Goal: Task Accomplishment & Management: Use online tool/utility

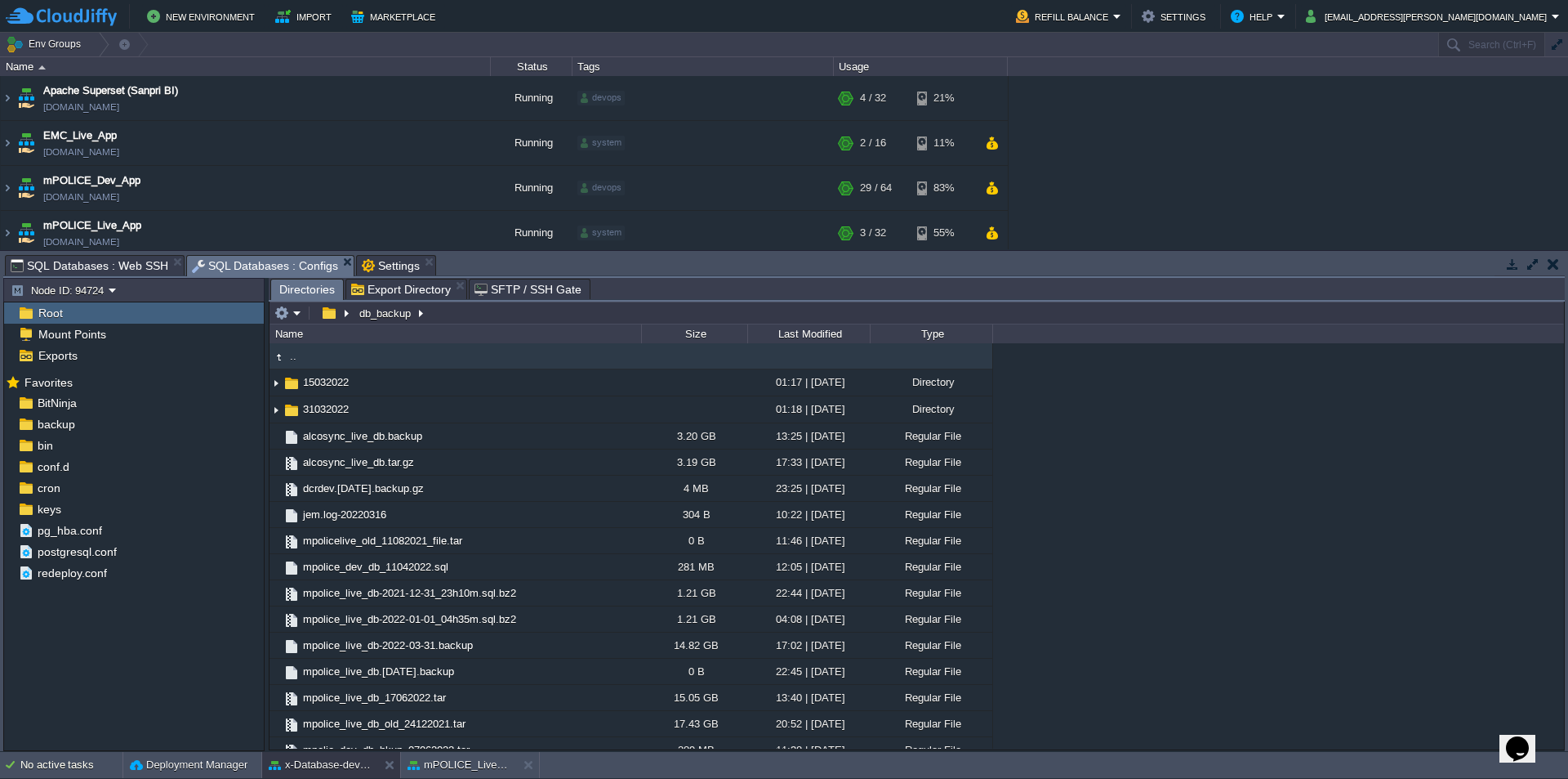
click at [1513, 741] on icon "Chat widget" at bounding box center [1517, 748] width 23 height 25
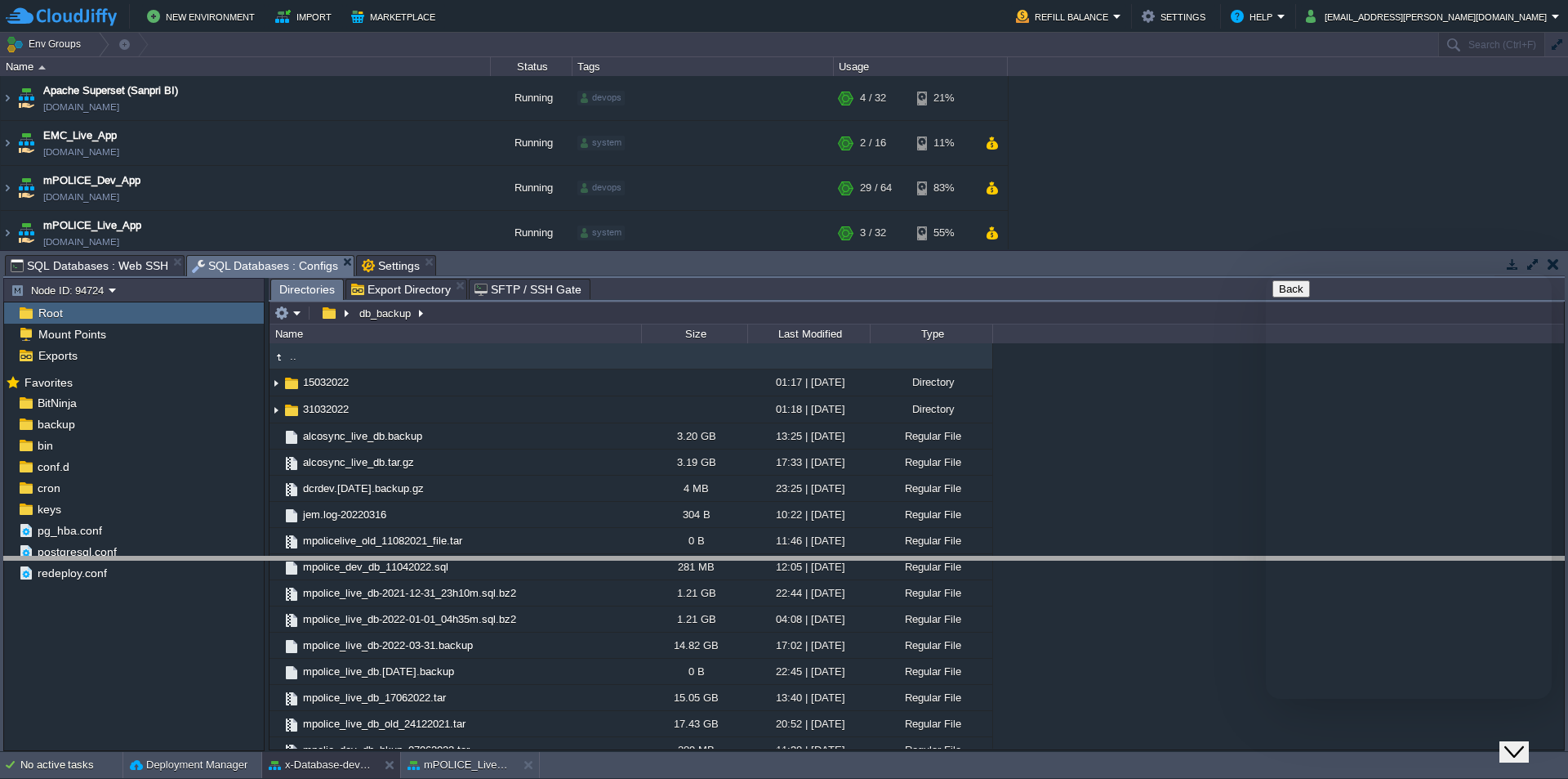
drag, startPoint x: 500, startPoint y: 273, endPoint x: 492, endPoint y: 545, distance: 272.1
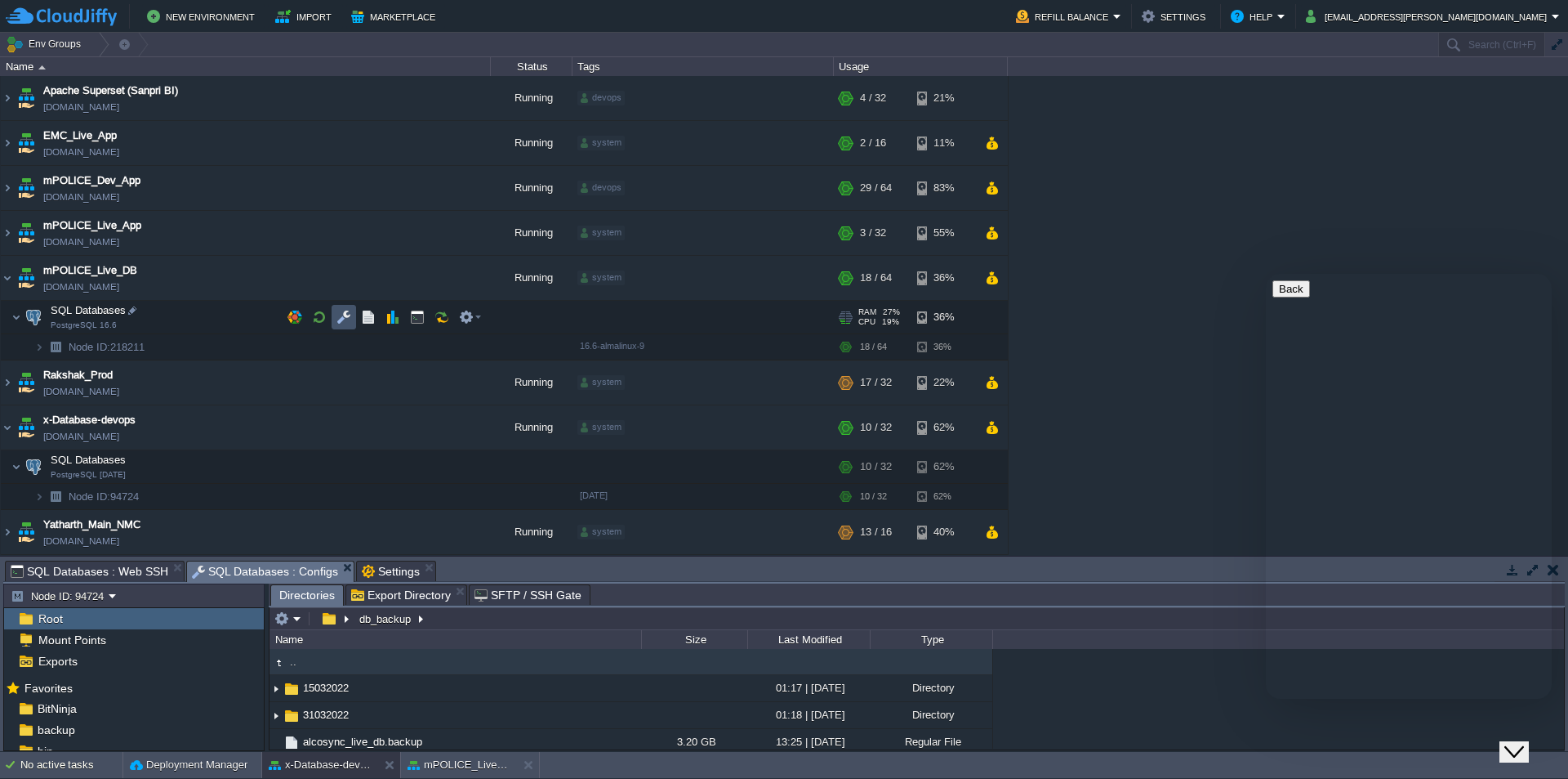
click at [344, 317] on button "button" at bounding box center [343, 316] width 14 height 14
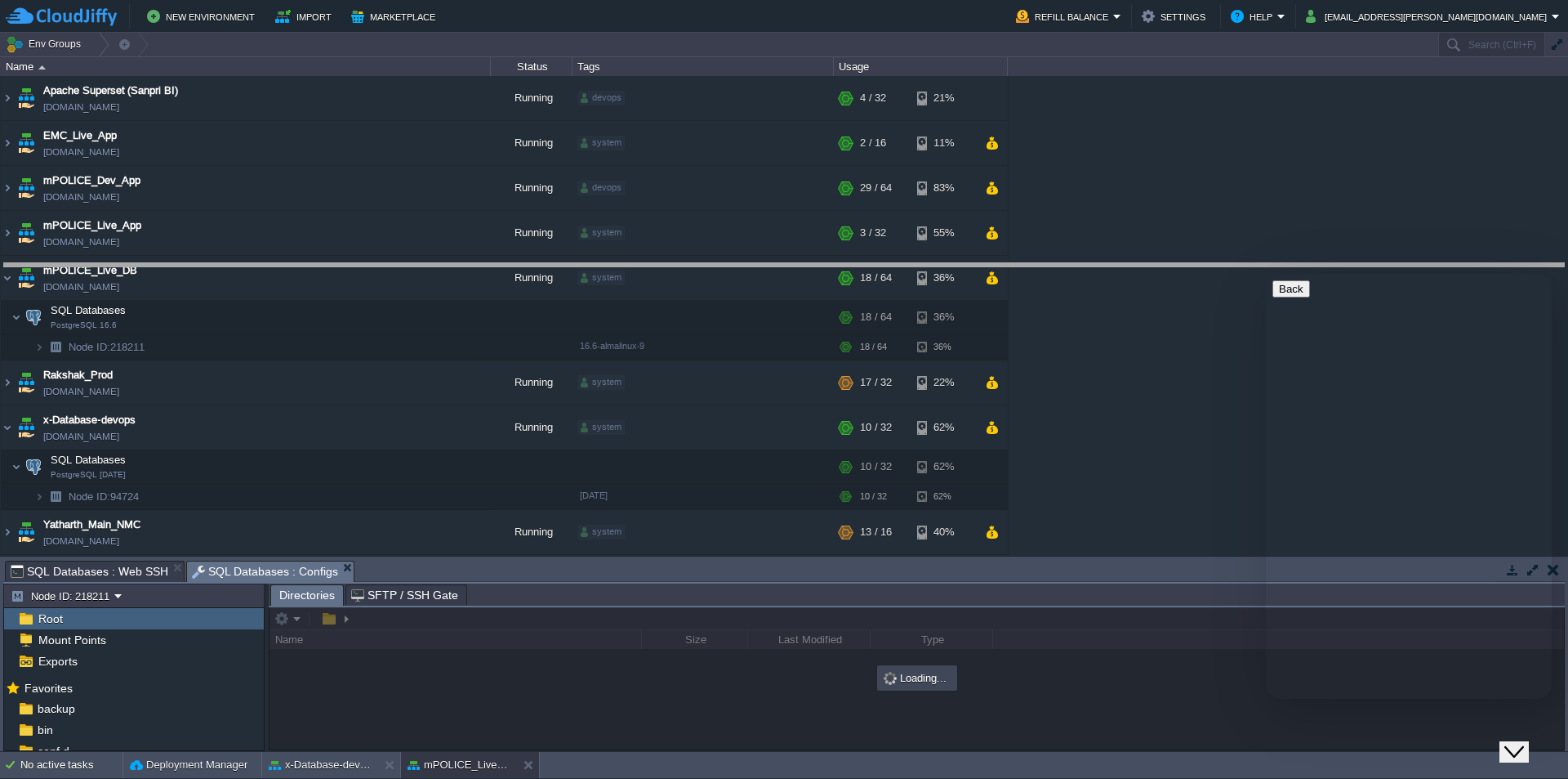
drag, startPoint x: 588, startPoint y: 581, endPoint x: 606, endPoint y: 283, distance: 298.5
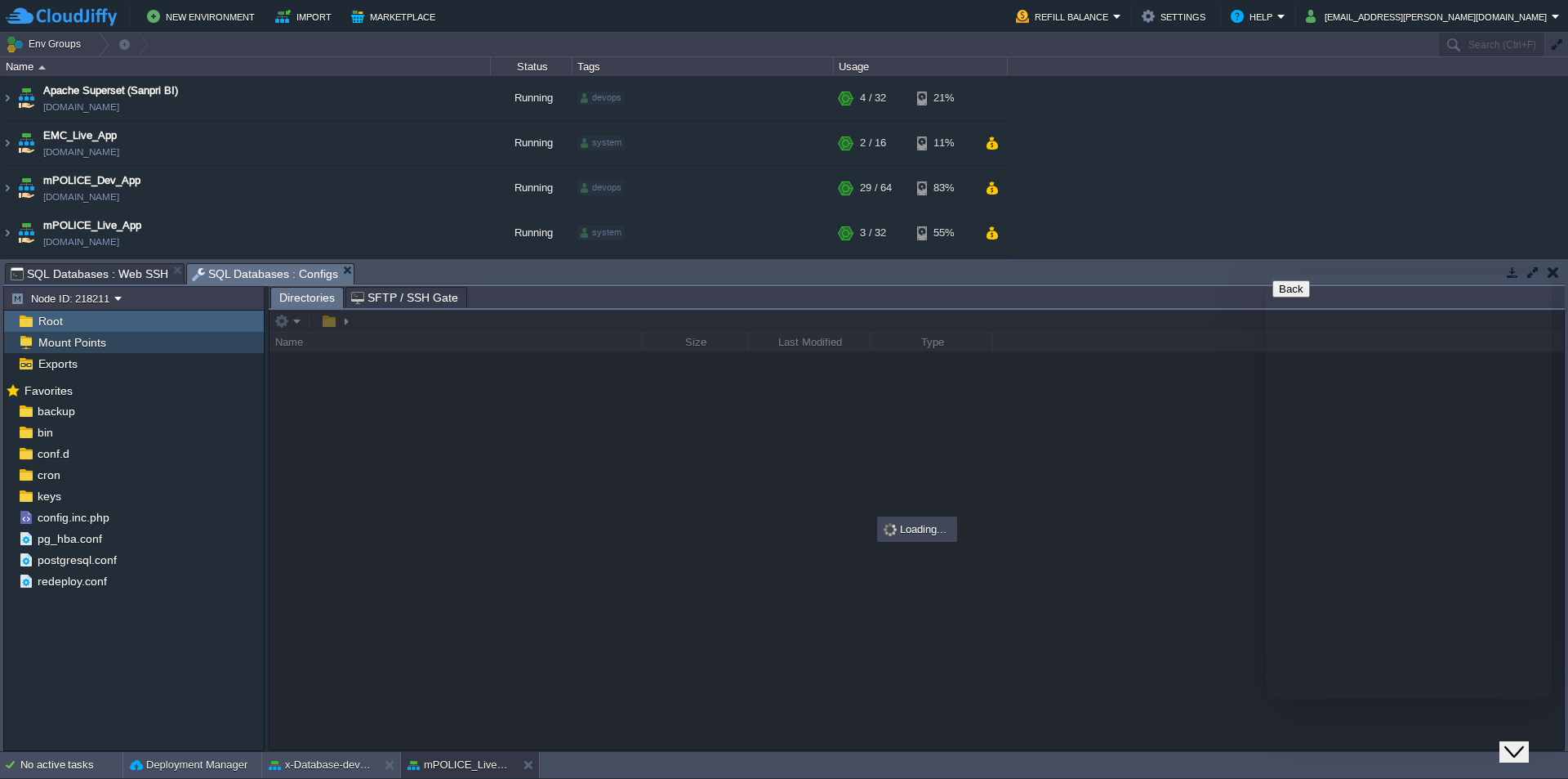
click at [92, 348] on span "Mount Points" at bounding box center [72, 342] width 74 height 14
type input "/db_backup"
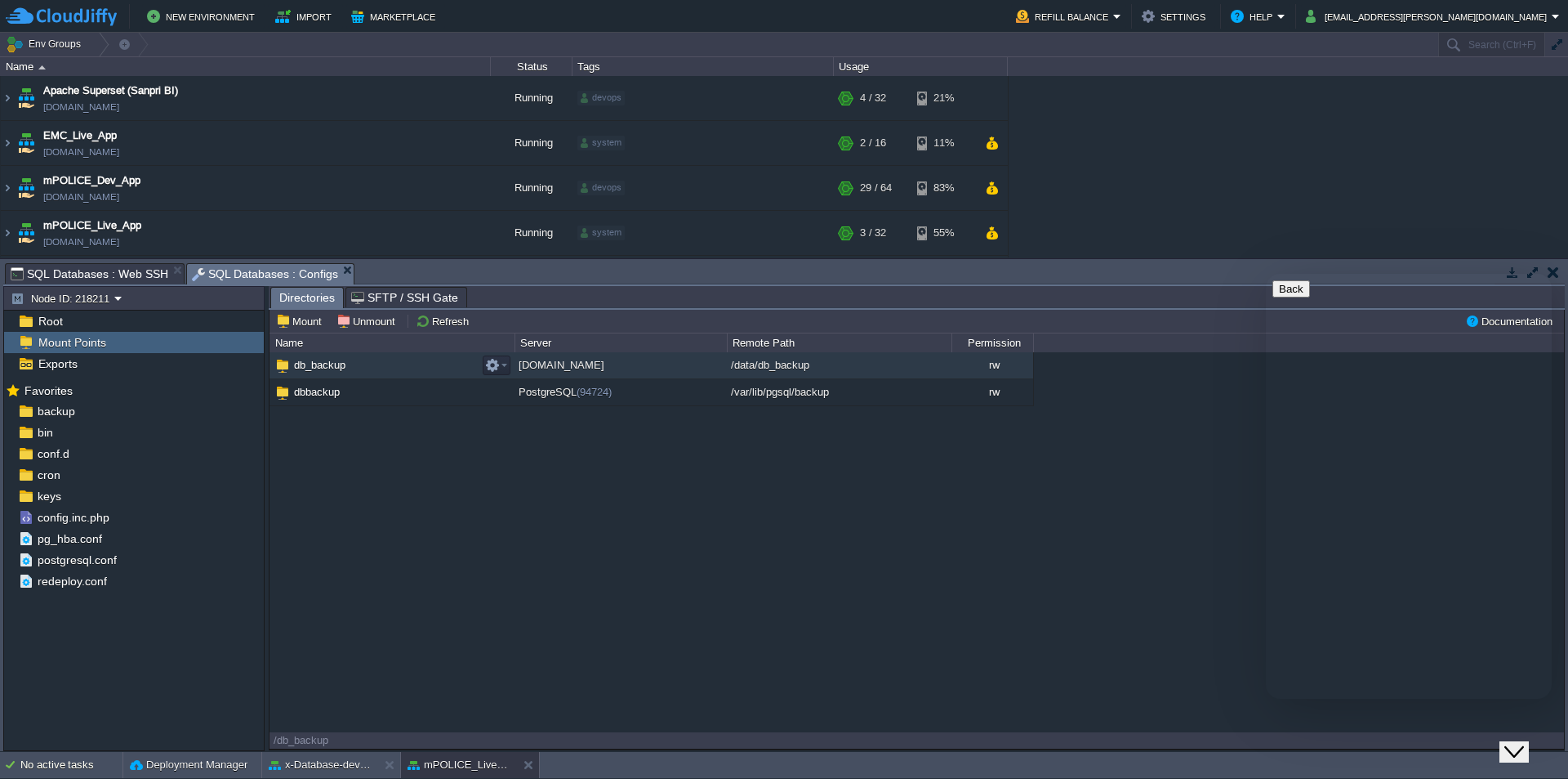
click at [325, 368] on span "db_backup" at bounding box center [320, 365] width 57 height 14
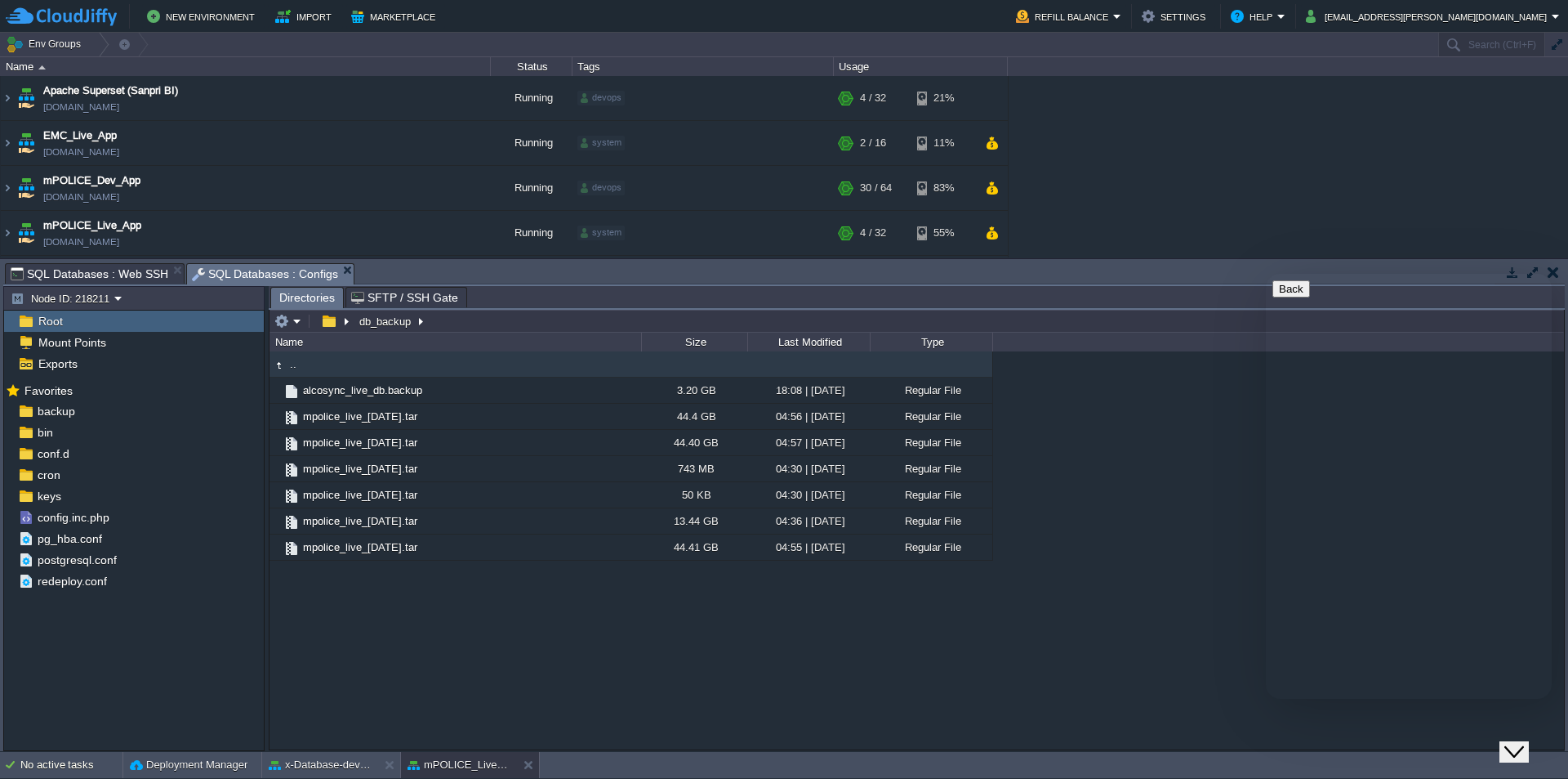
type input "/db_backup"
click at [480, 329] on input "/db_backup" at bounding box center [916, 321] width 1294 height 23
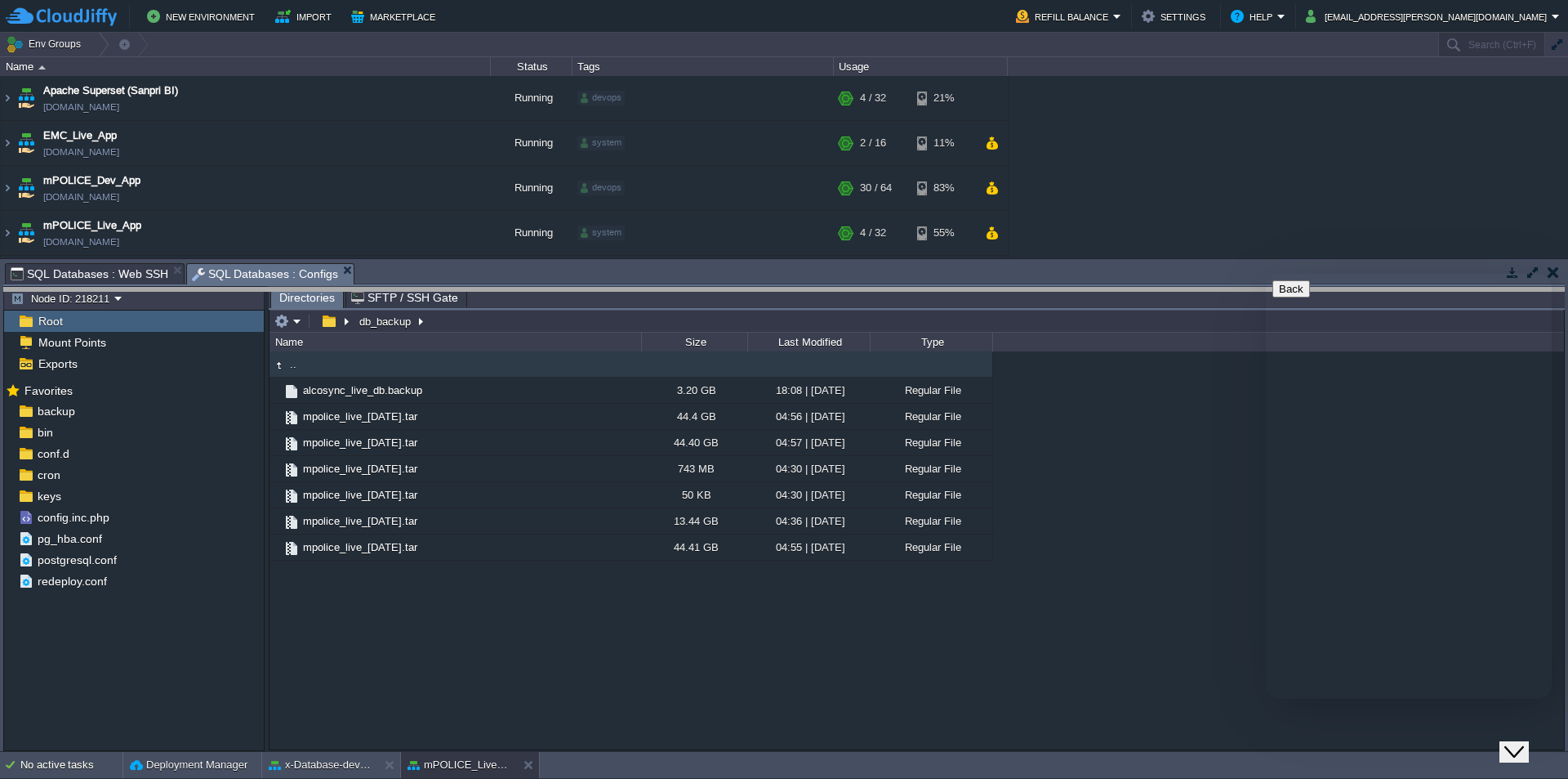
drag, startPoint x: 474, startPoint y: 285, endPoint x: 485, endPoint y: 428, distance: 143.4
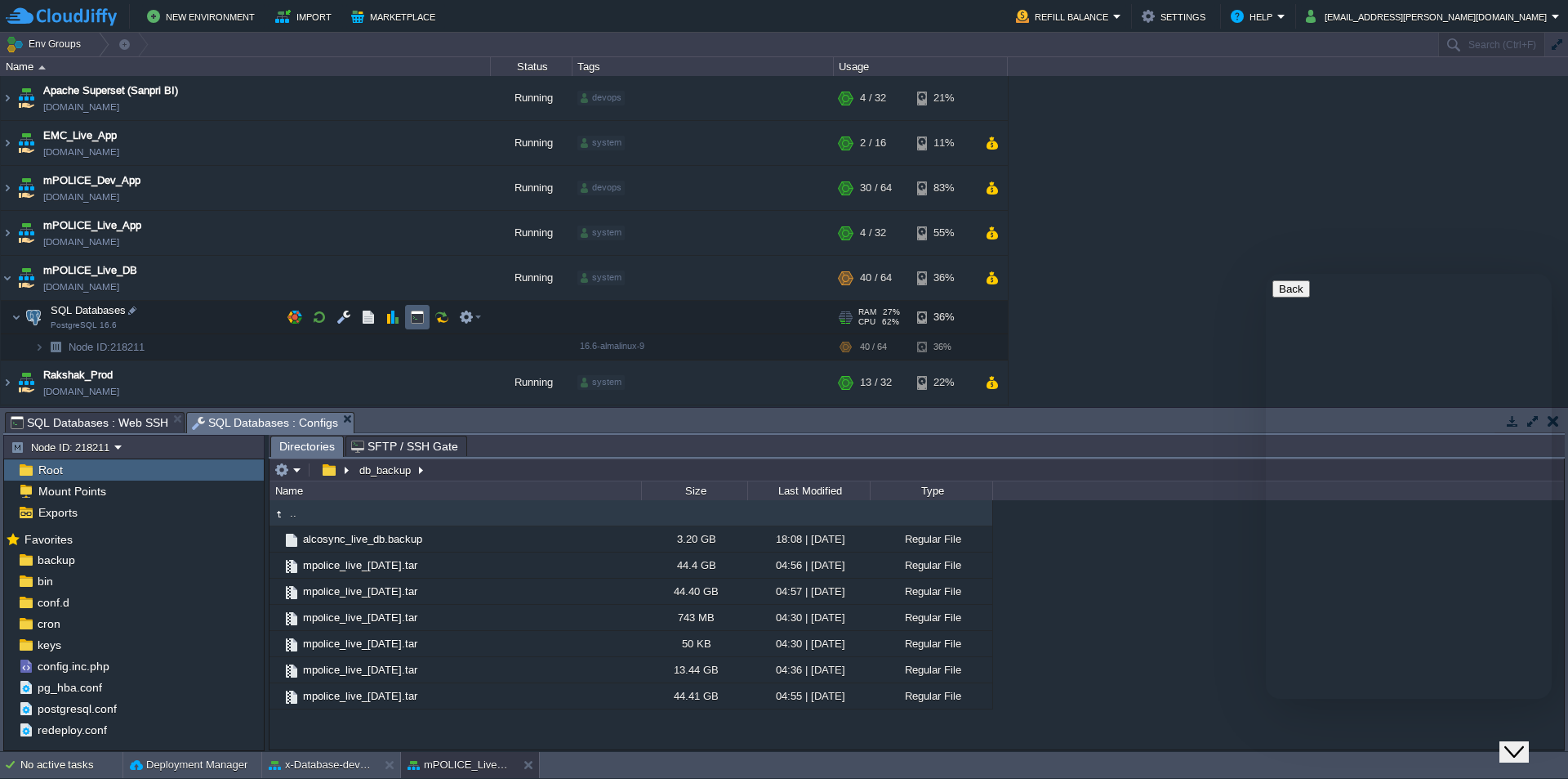
click at [412, 314] on button "button" at bounding box center [417, 316] width 14 height 14
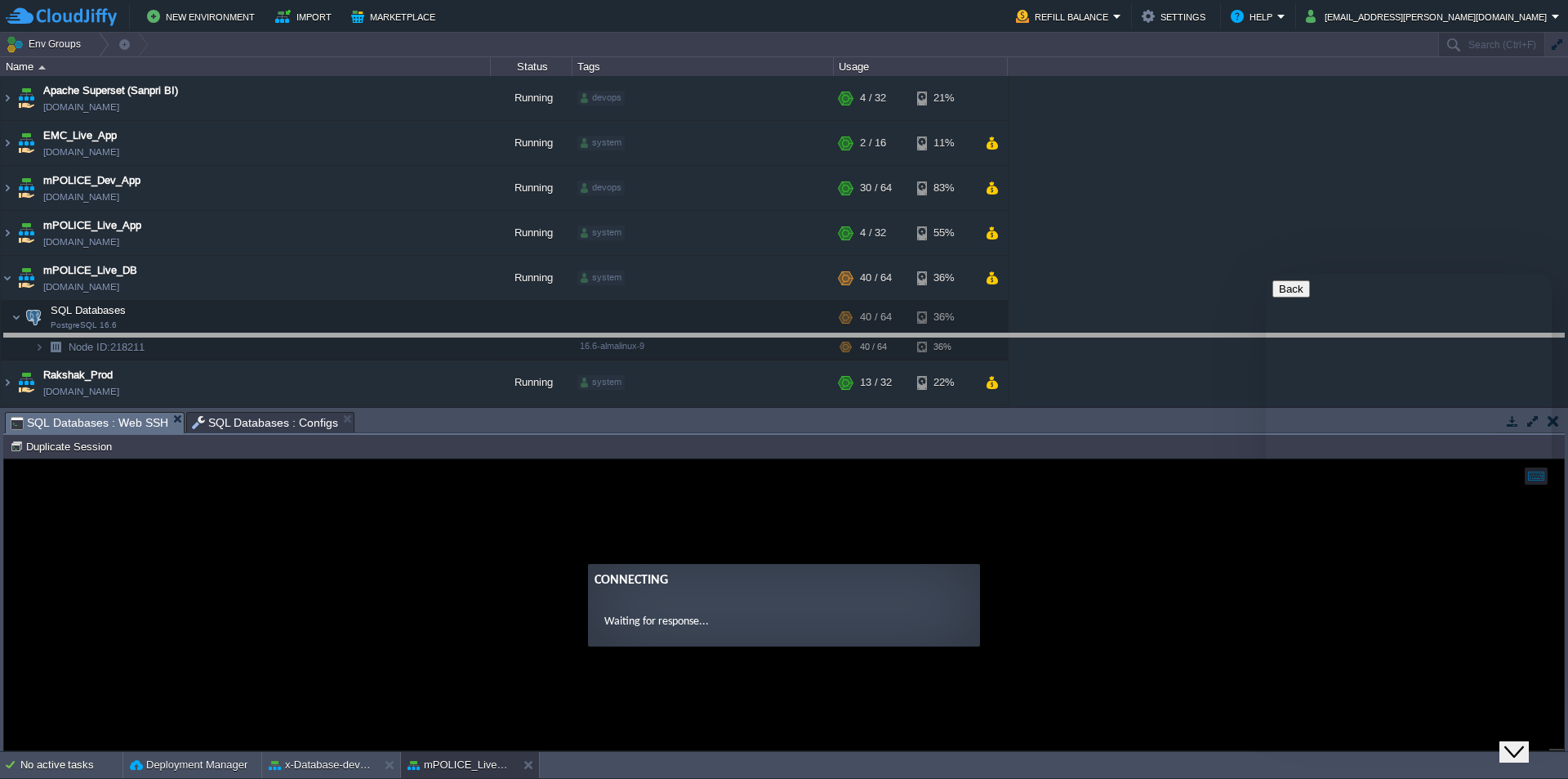
drag, startPoint x: 555, startPoint y: 432, endPoint x: 586, endPoint y: 354, distance: 83.9
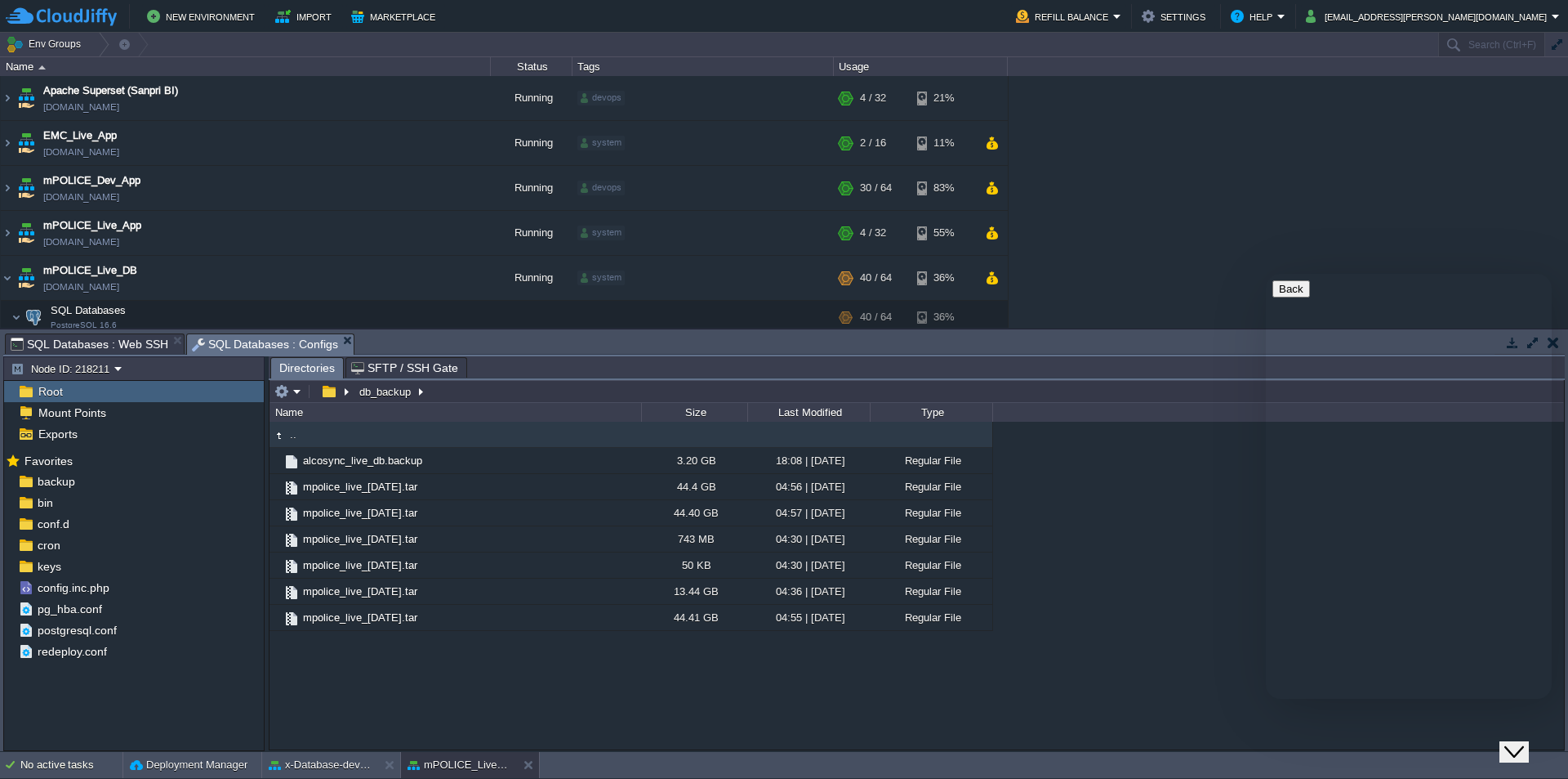
click at [281, 344] on span "SQL Databases : Configs" at bounding box center [265, 344] width 147 height 20
click at [434, 464] on div at bounding box center [429, 459] width 14 height 14
click at [445, 464] on input "alcosync_live_db.backup" at bounding box center [471, 459] width 341 height 21
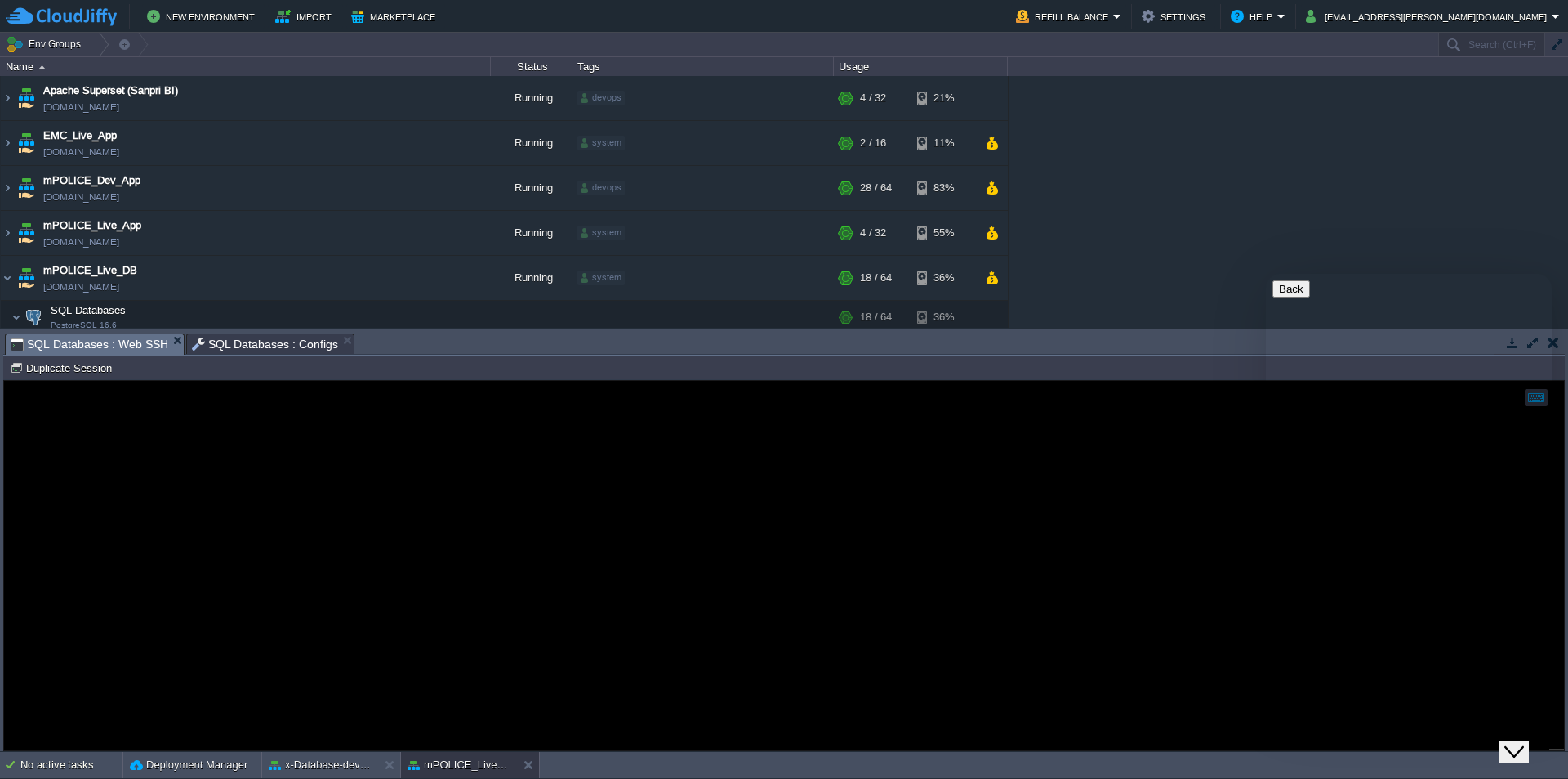
click at [100, 339] on span "SQL Databases : Web SSH" at bounding box center [90, 344] width 157 height 20
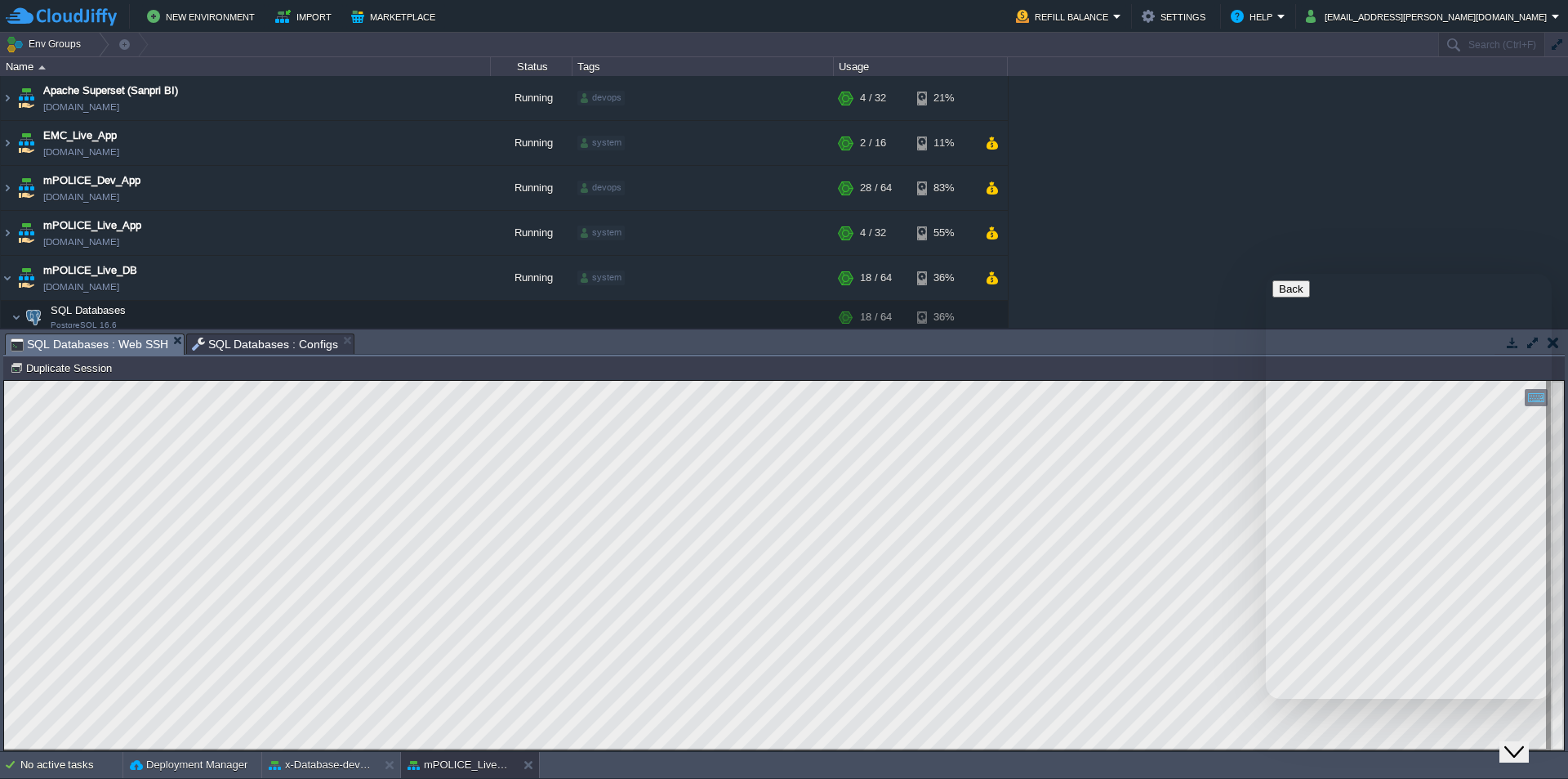
click at [1524, 742] on icon "Close Chat This icon closes the chat window." at bounding box center [1514, 751] width 19 height 19
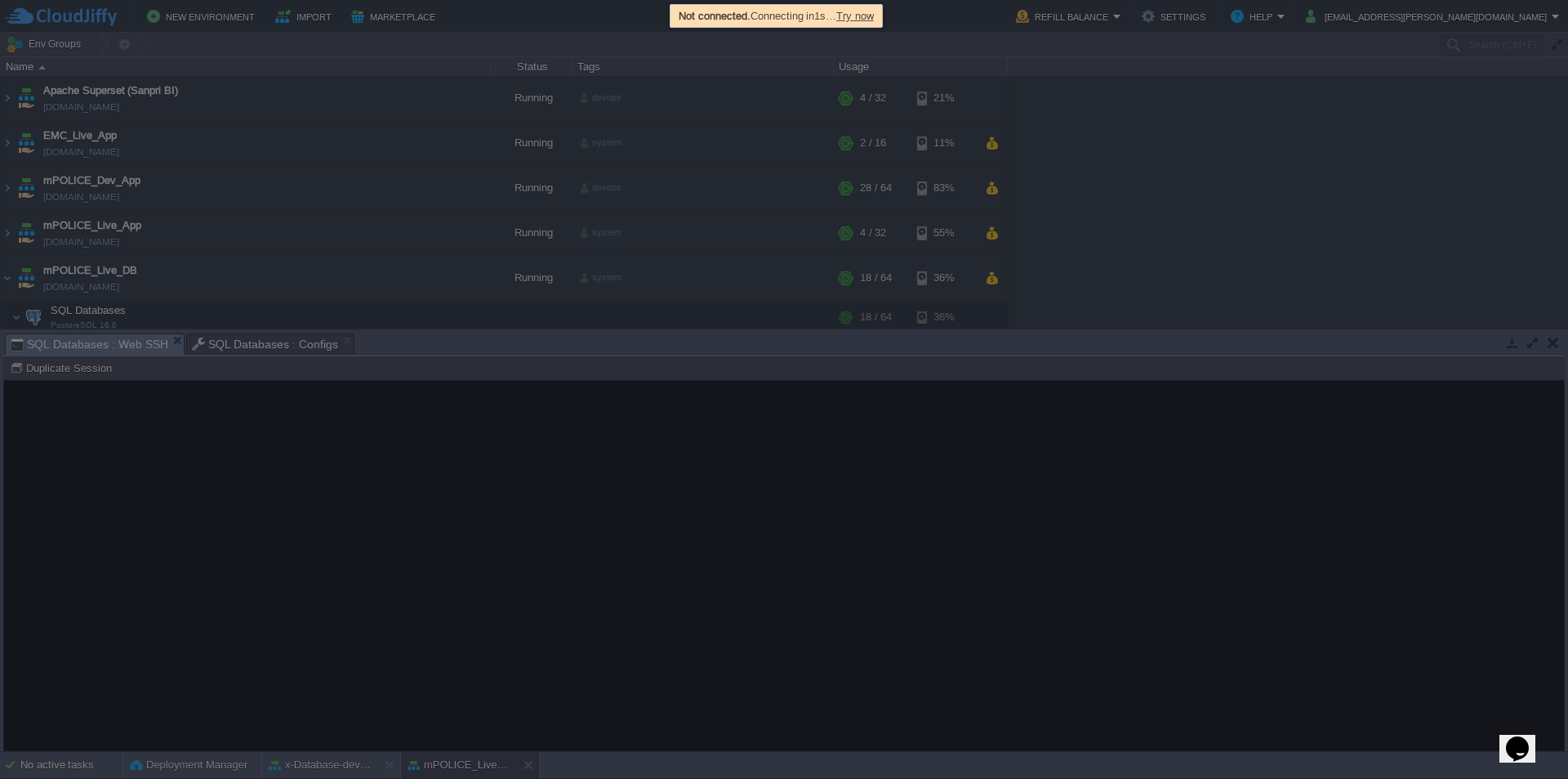
click at [867, 21] on div "Not connected. Connecting in 1s … Try now" at bounding box center [776, 16] width 204 height 19
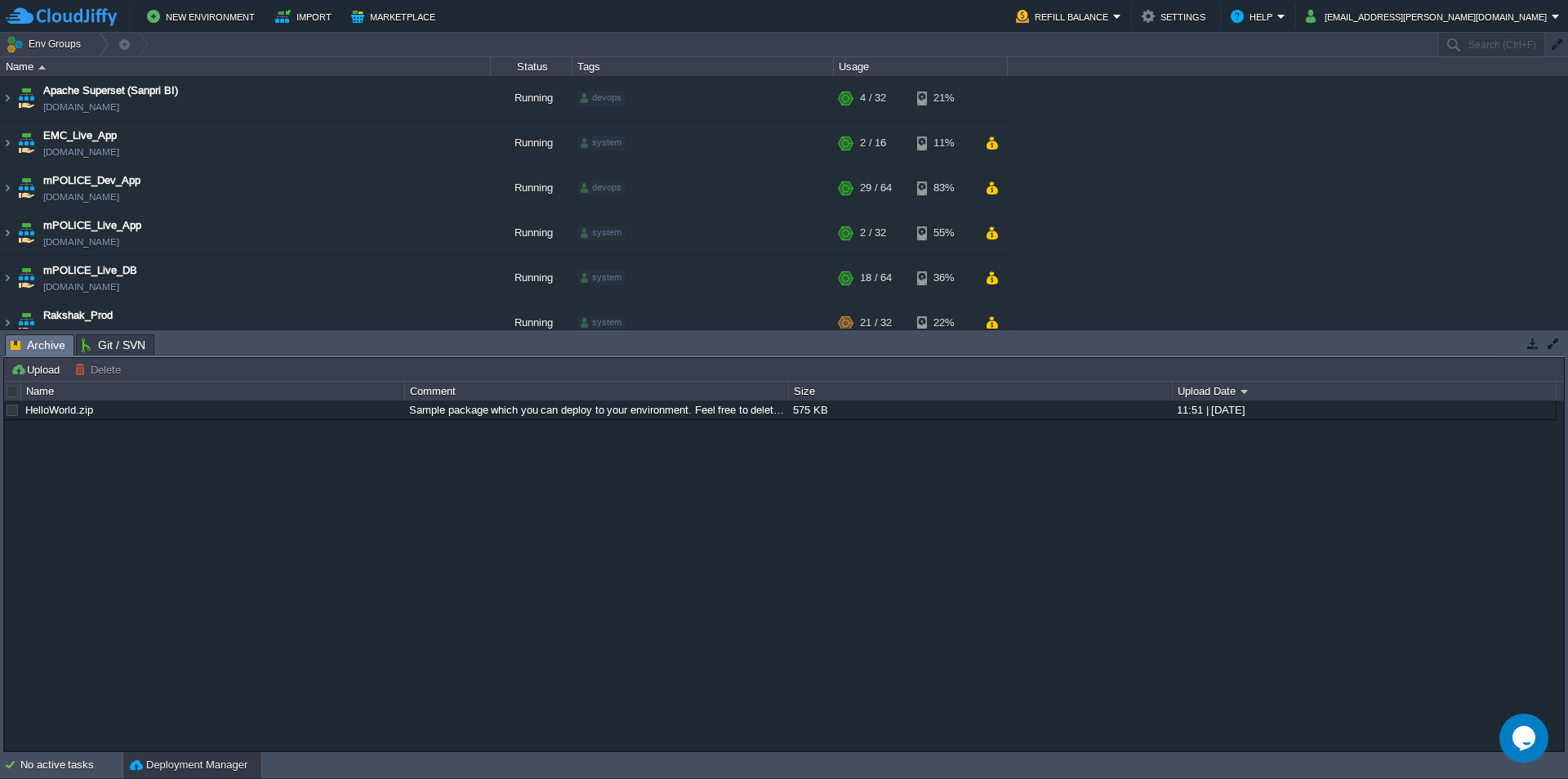
scroll to position [107, 0]
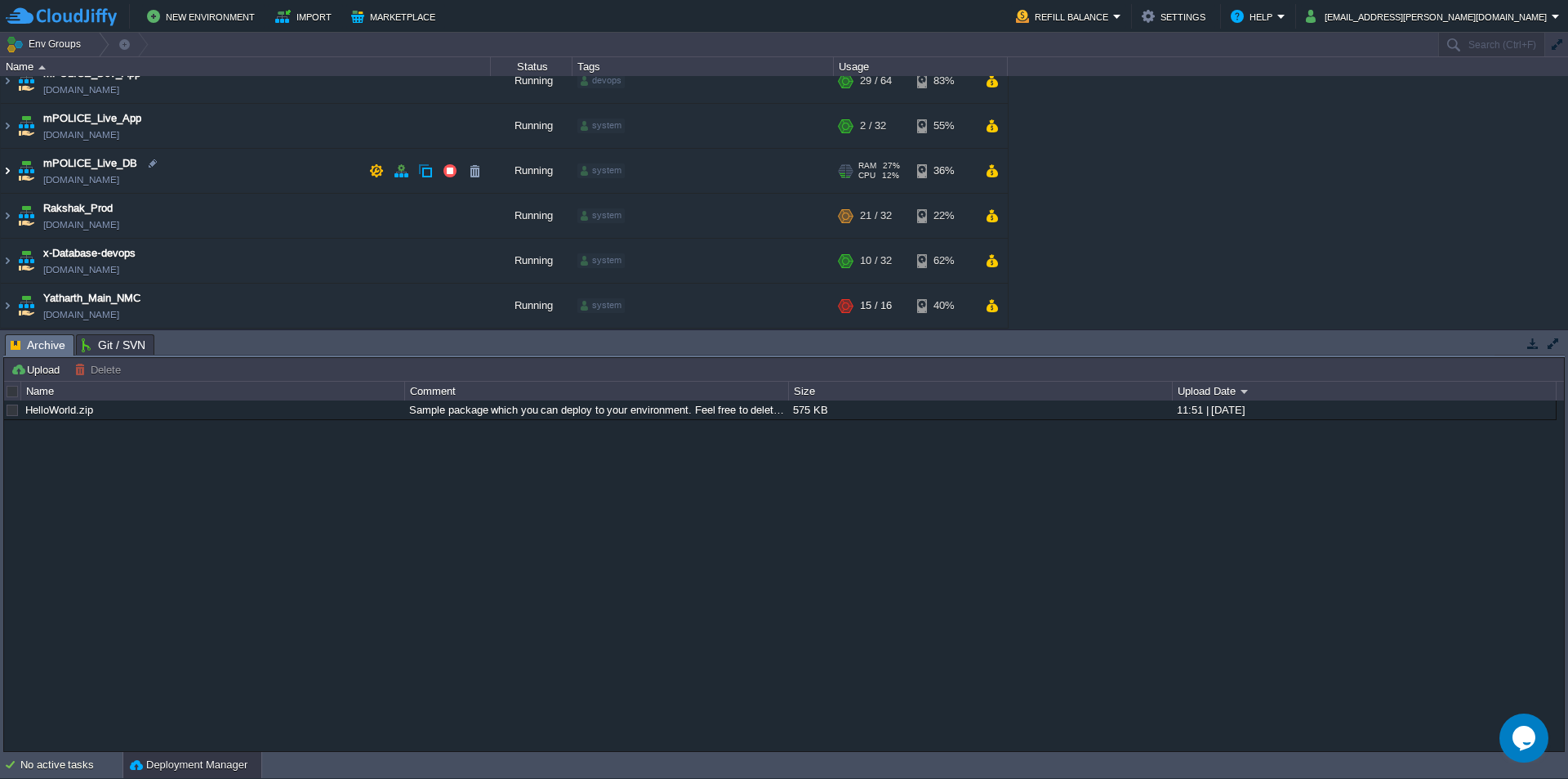
click at [8, 173] on img at bounding box center [7, 171] width 13 height 44
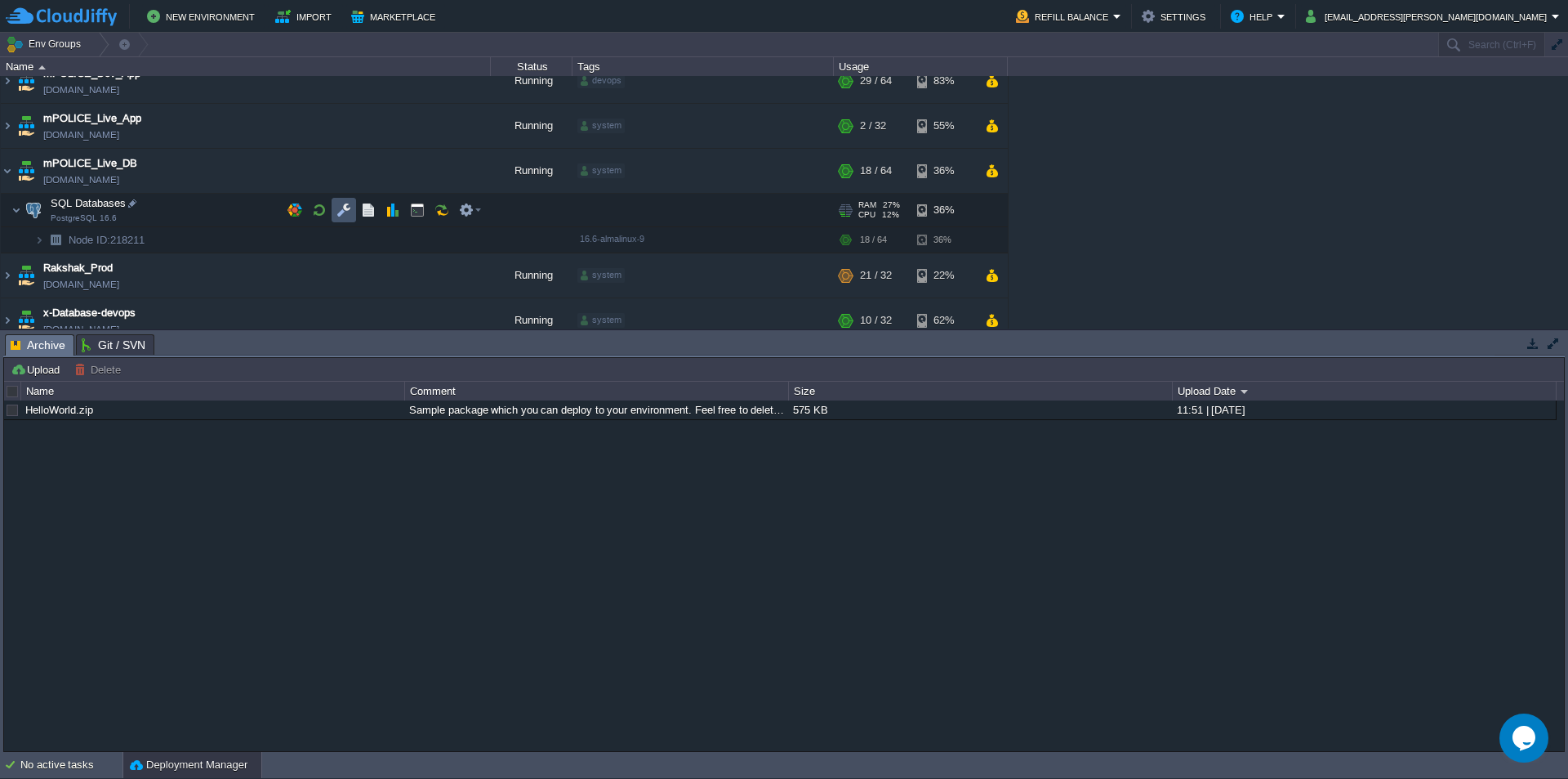
click at [346, 213] on button "button" at bounding box center [343, 210] width 14 height 14
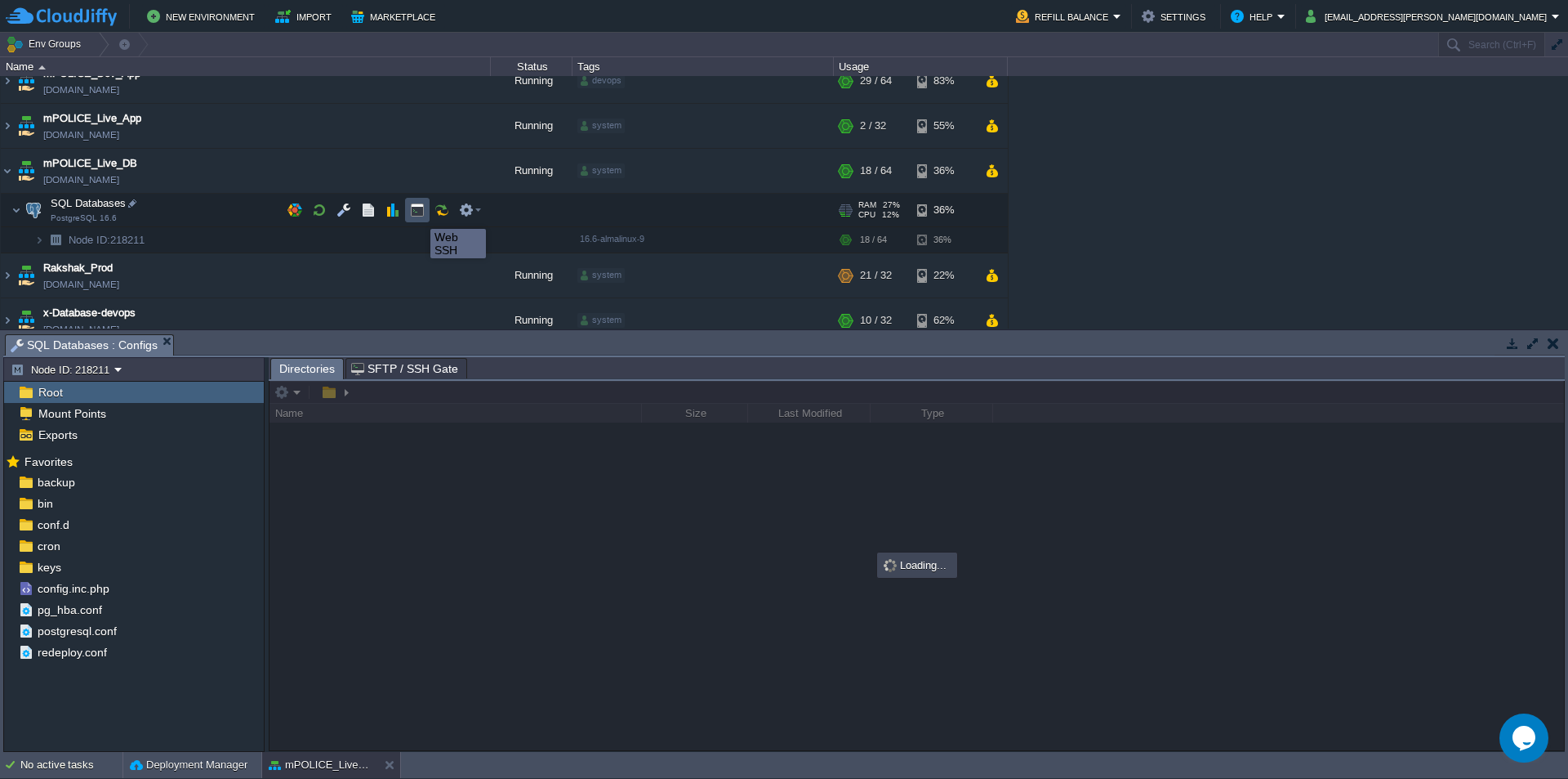
click at [418, 214] on button "button" at bounding box center [417, 210] width 14 height 14
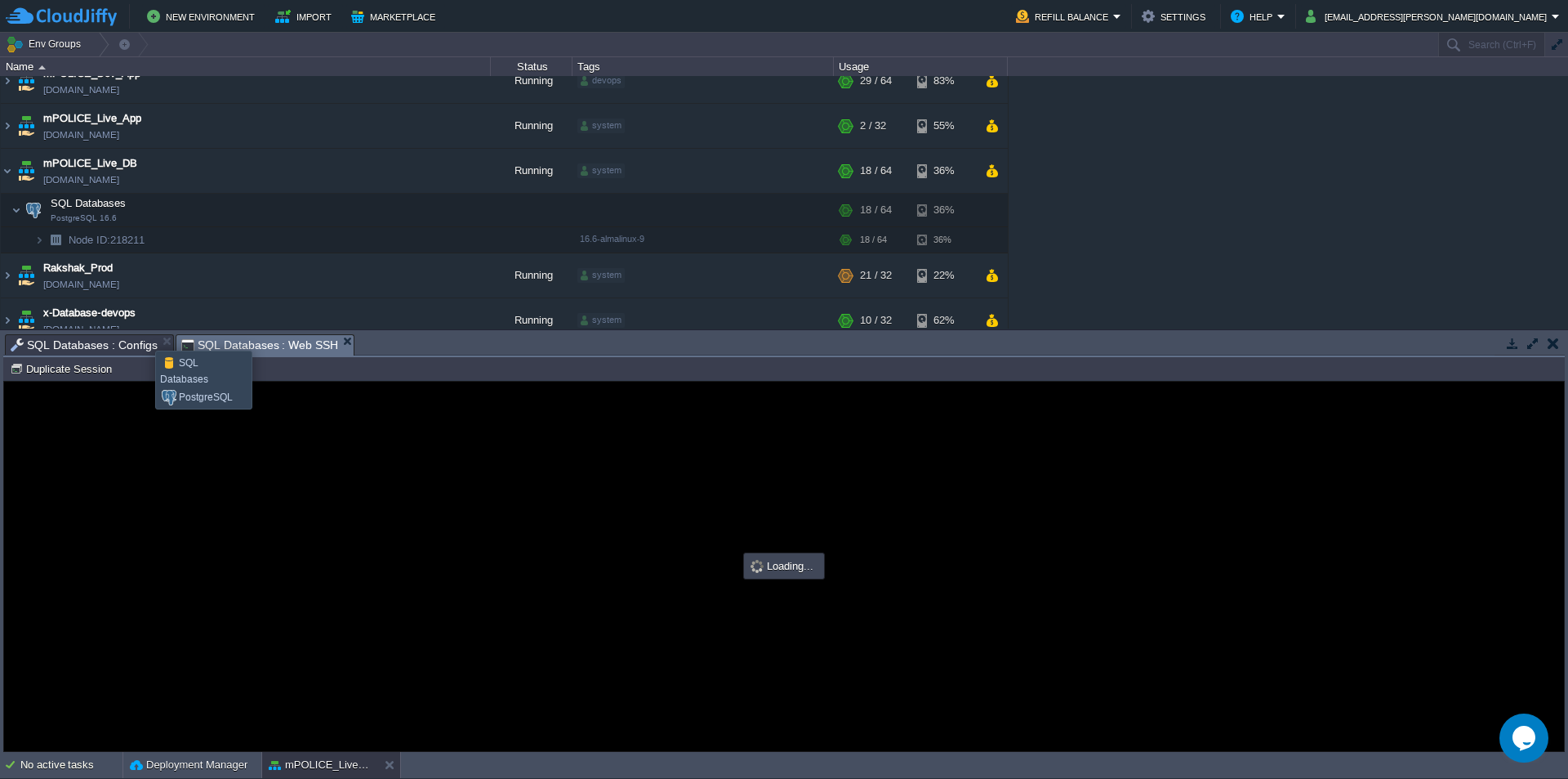
click at [108, 344] on span "SQL Databases : Configs" at bounding box center [85, 344] width 147 height 19
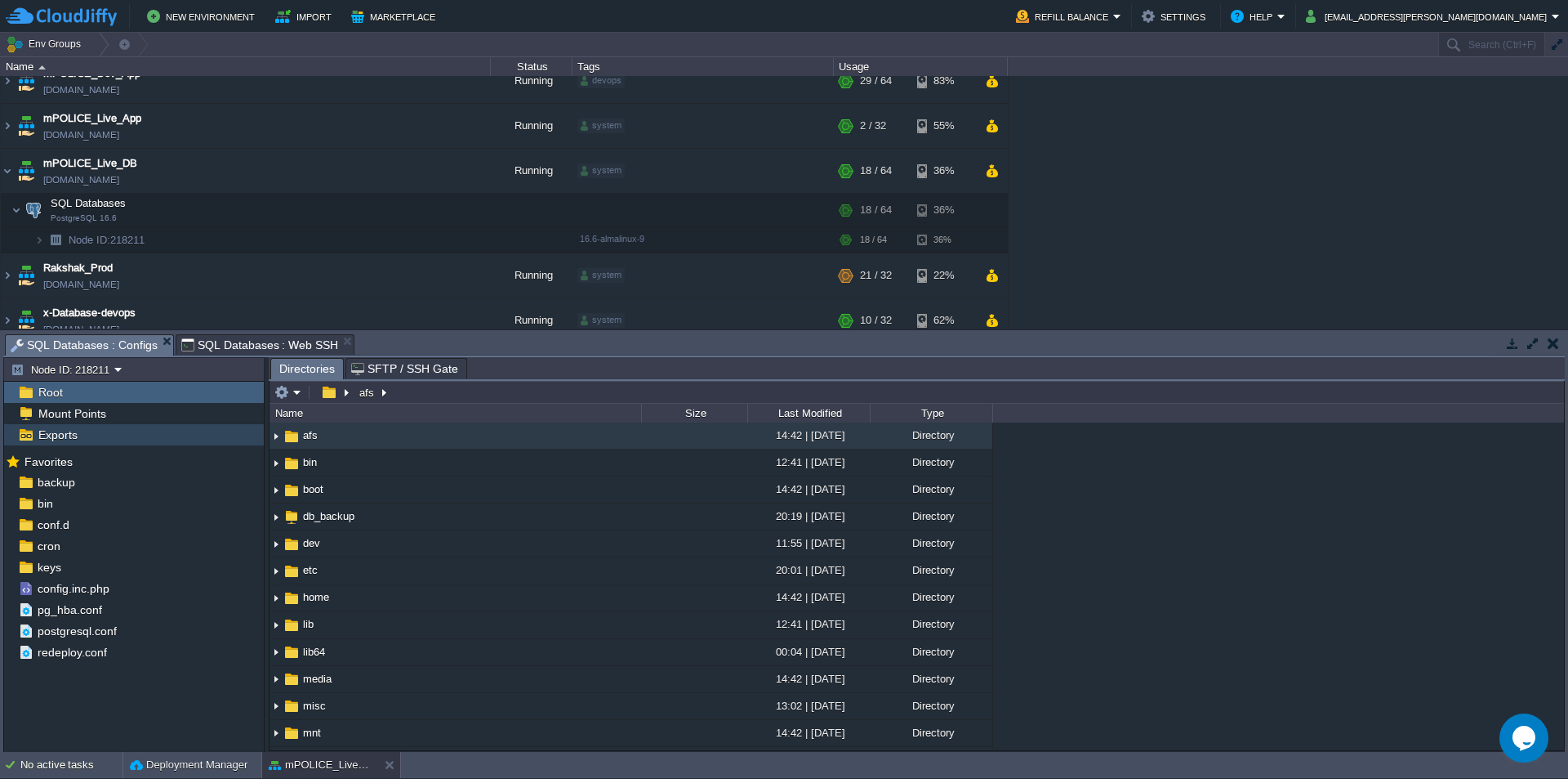
click at [90, 415] on span "Mount Points" at bounding box center [72, 413] width 74 height 14
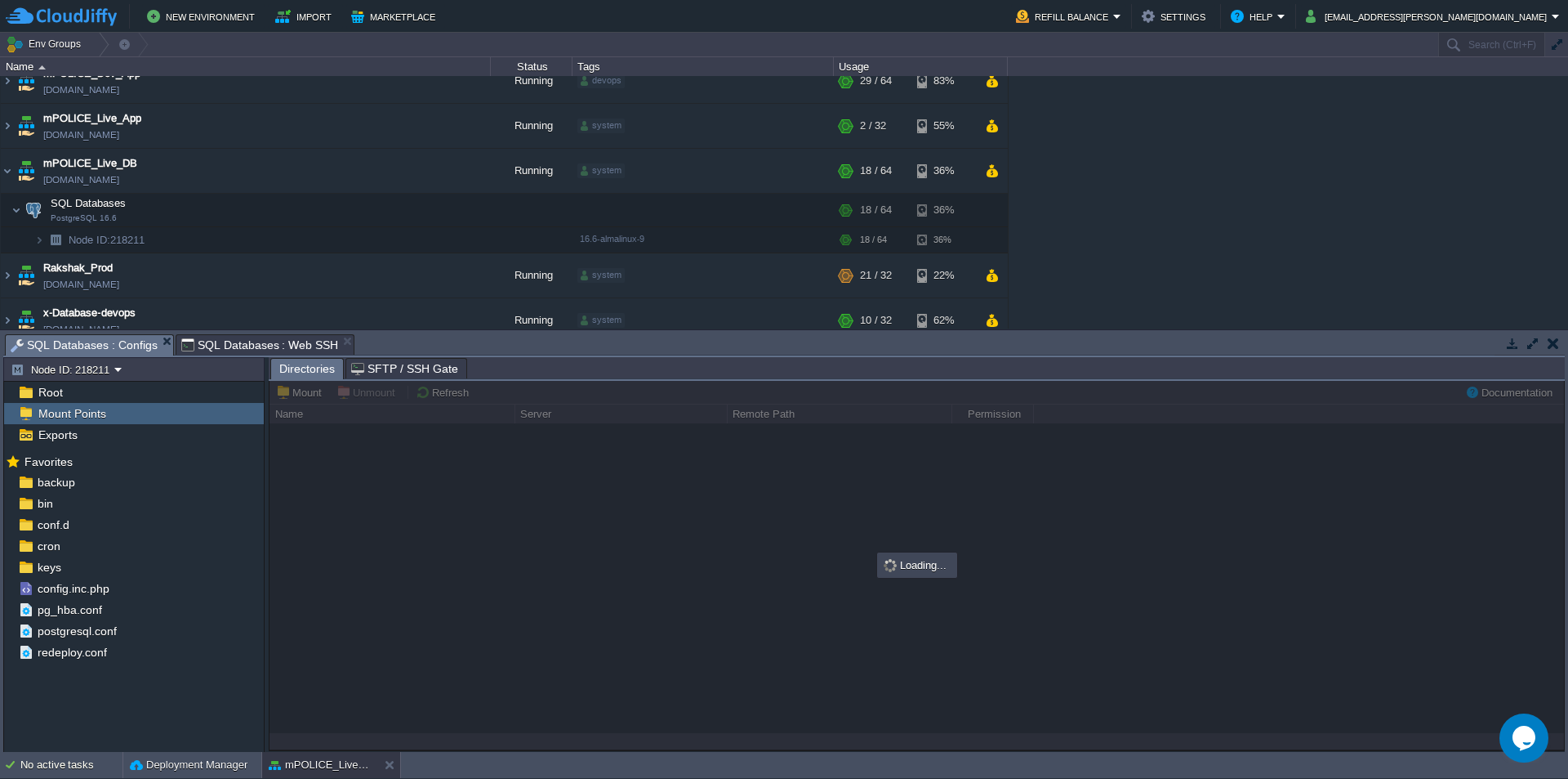
scroll to position [0, 0]
type input "/db_backup"
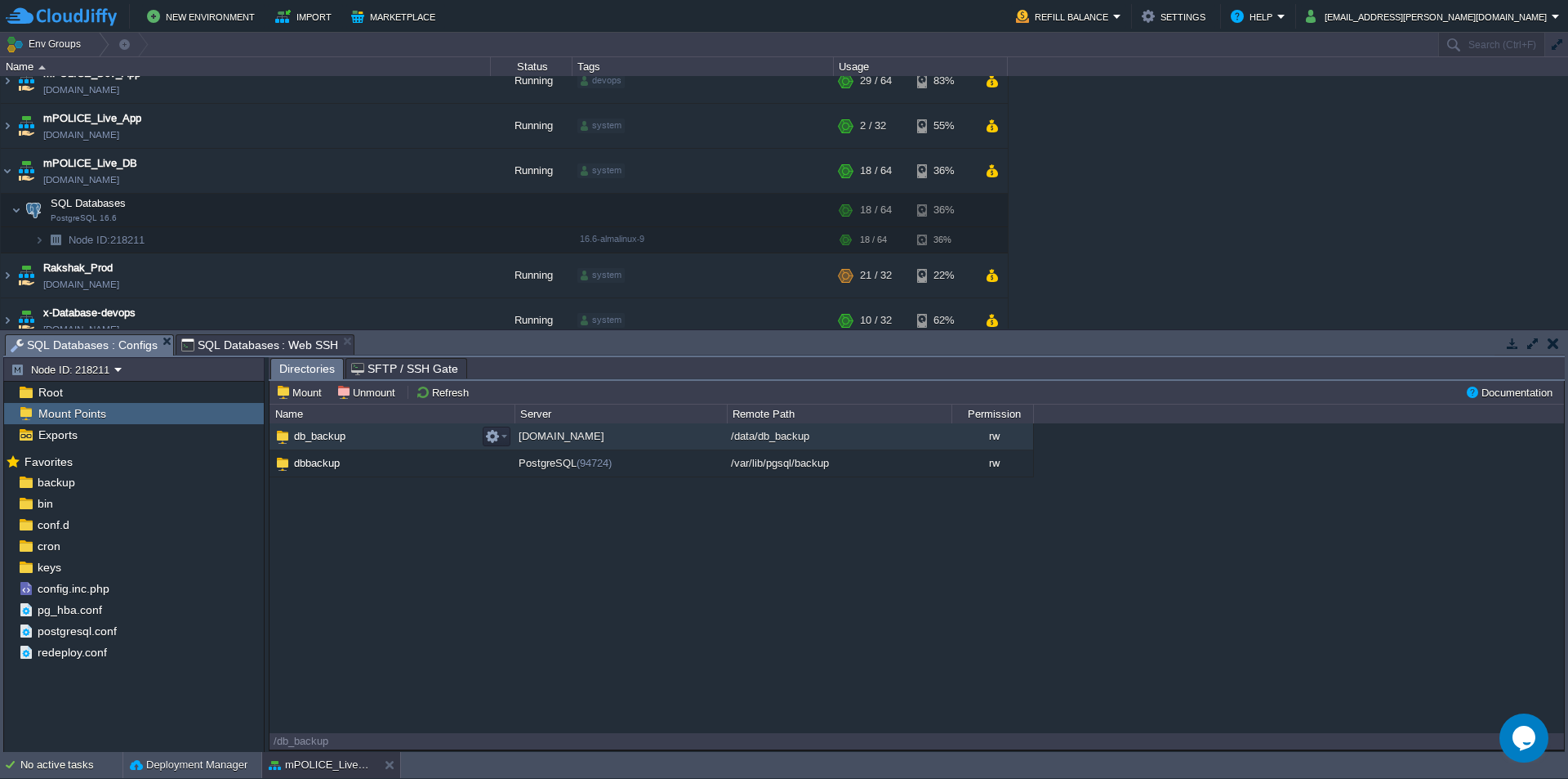
click at [328, 440] on span "db_backup" at bounding box center [320, 436] width 57 height 14
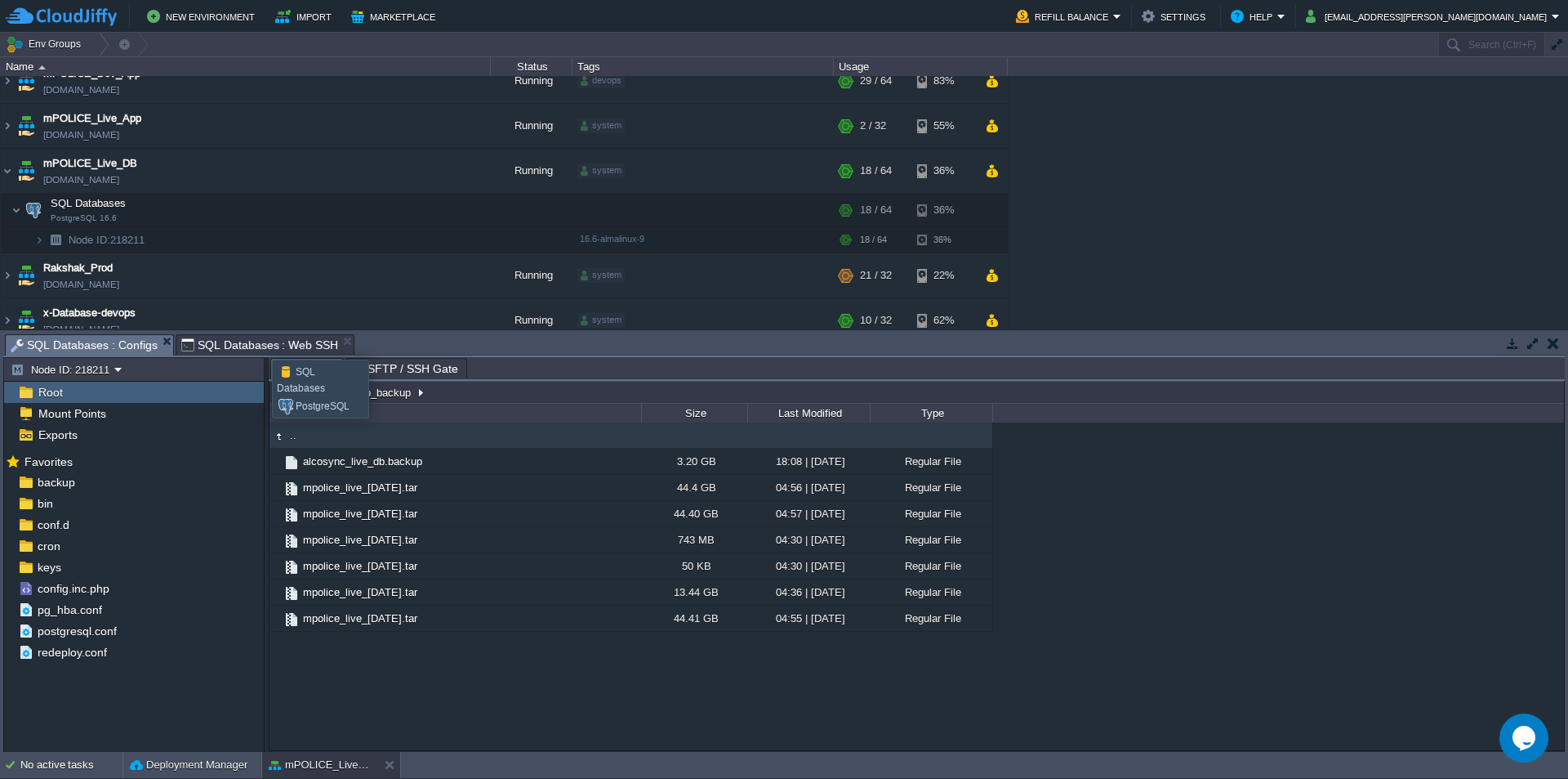
click at [260, 345] on span "SQL Databases : Web SSH" at bounding box center [260, 344] width 157 height 19
type input "#000000"
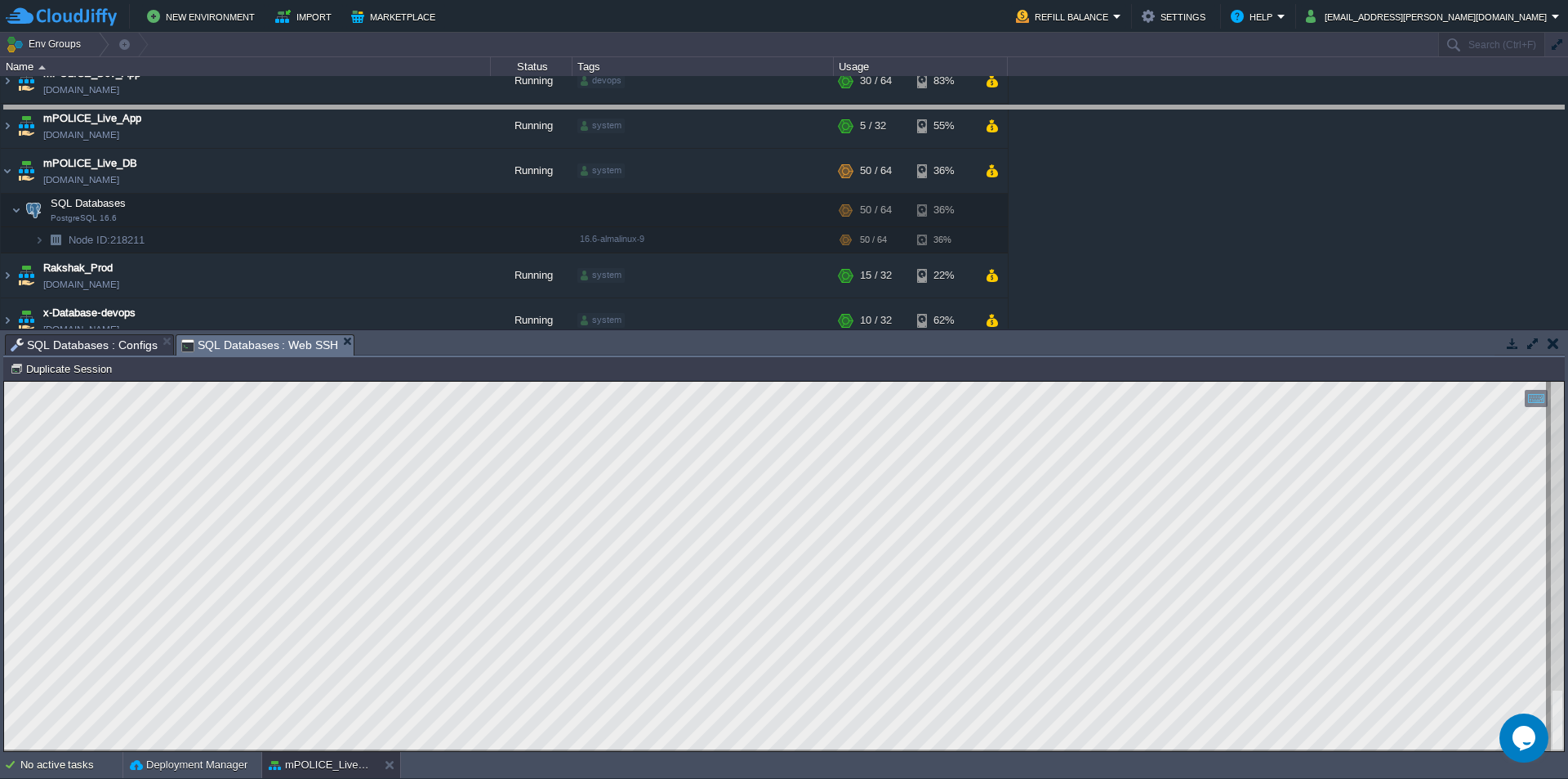
drag, startPoint x: 765, startPoint y: 355, endPoint x: 790, endPoint y: 125, distance: 231.4
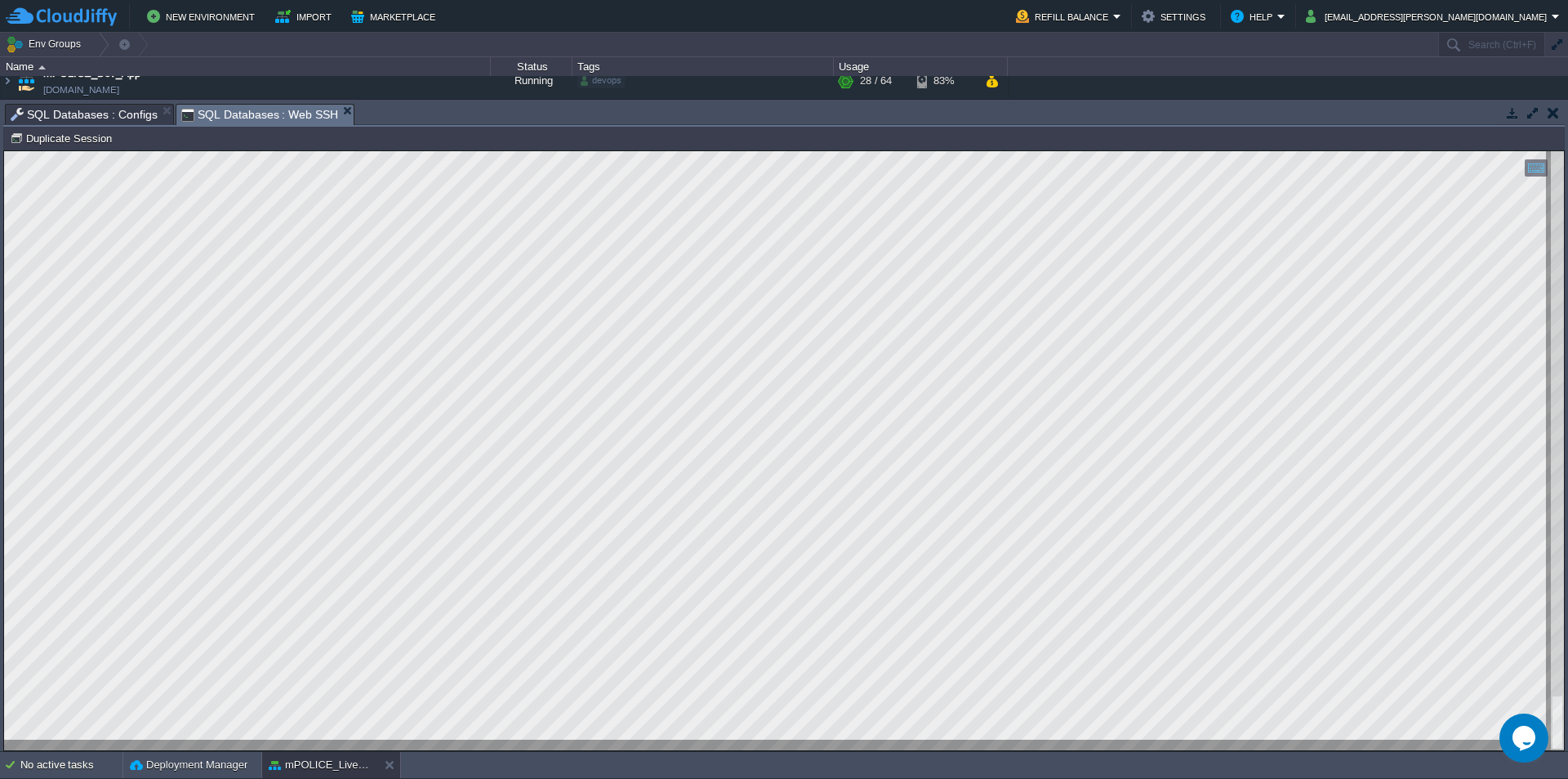
click at [4, 151] on html "Copy: Ctrl + Shift + C Paste: Ctrl + V Settings: Ctrl + Shift + Alt 0" at bounding box center [784, 151] width 1560 height 0
